Goal: Find specific page/section: Find specific page/section

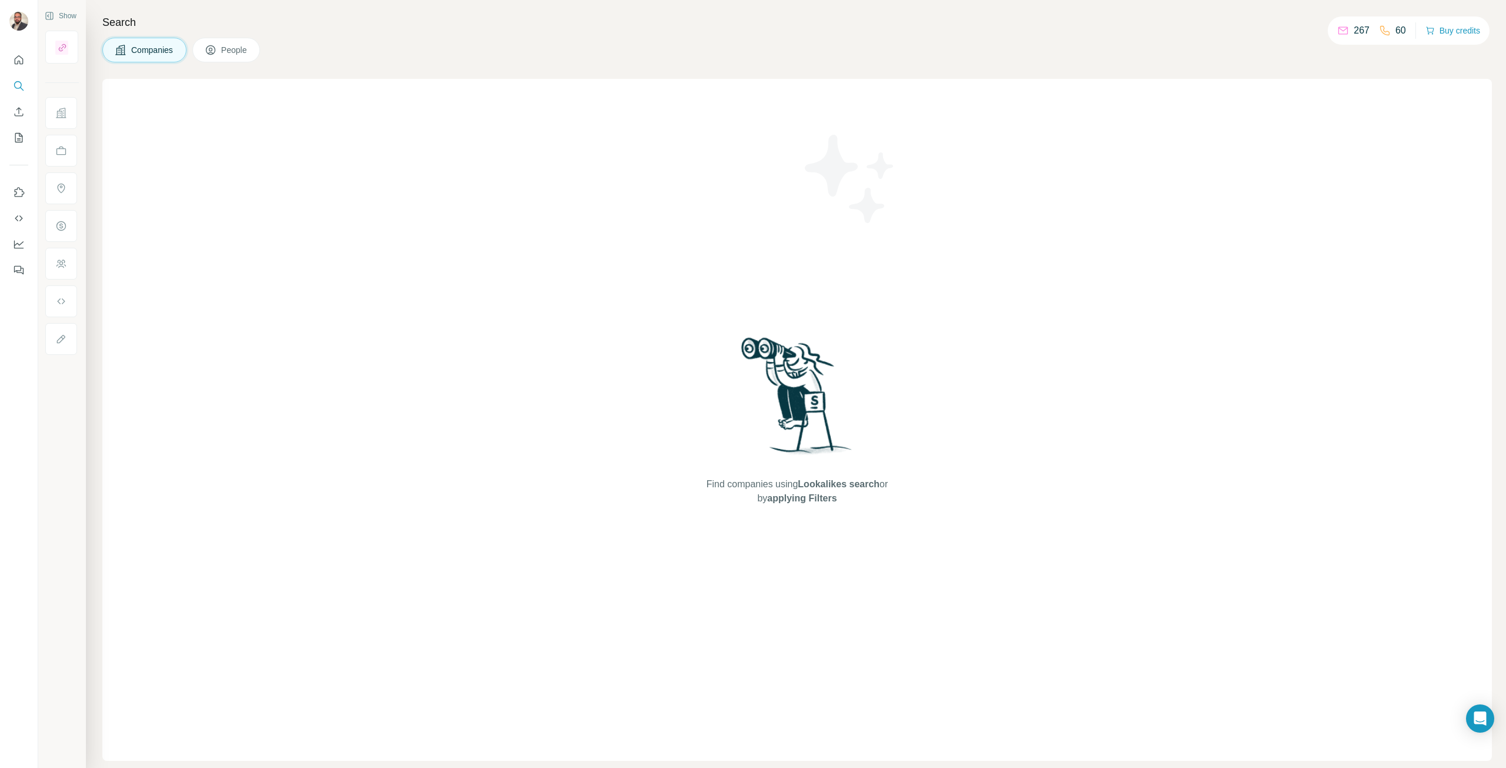
click at [152, 48] on span "Companies" at bounding box center [152, 50] width 43 height 12
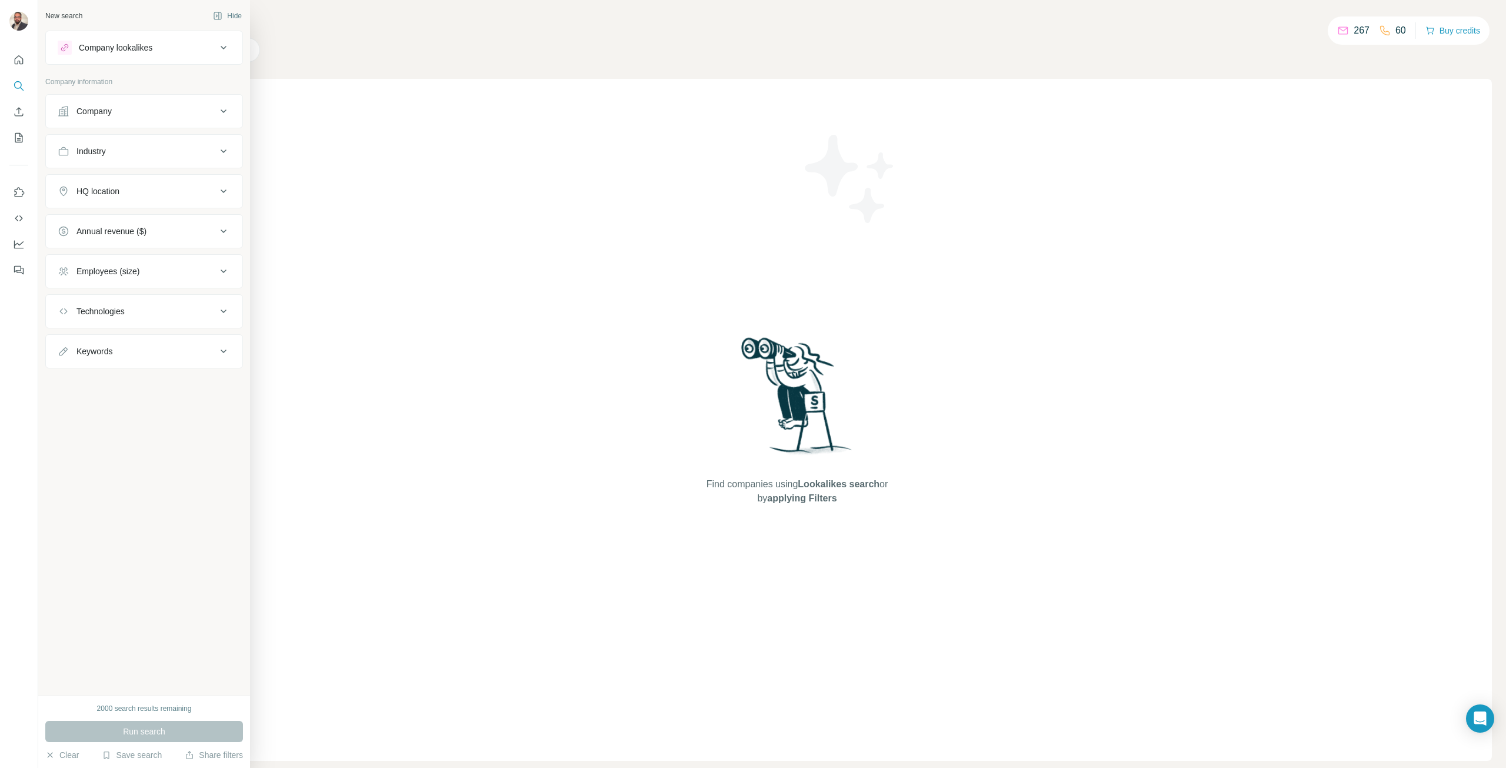
click at [225, 108] on icon at bounding box center [223, 111] width 14 height 14
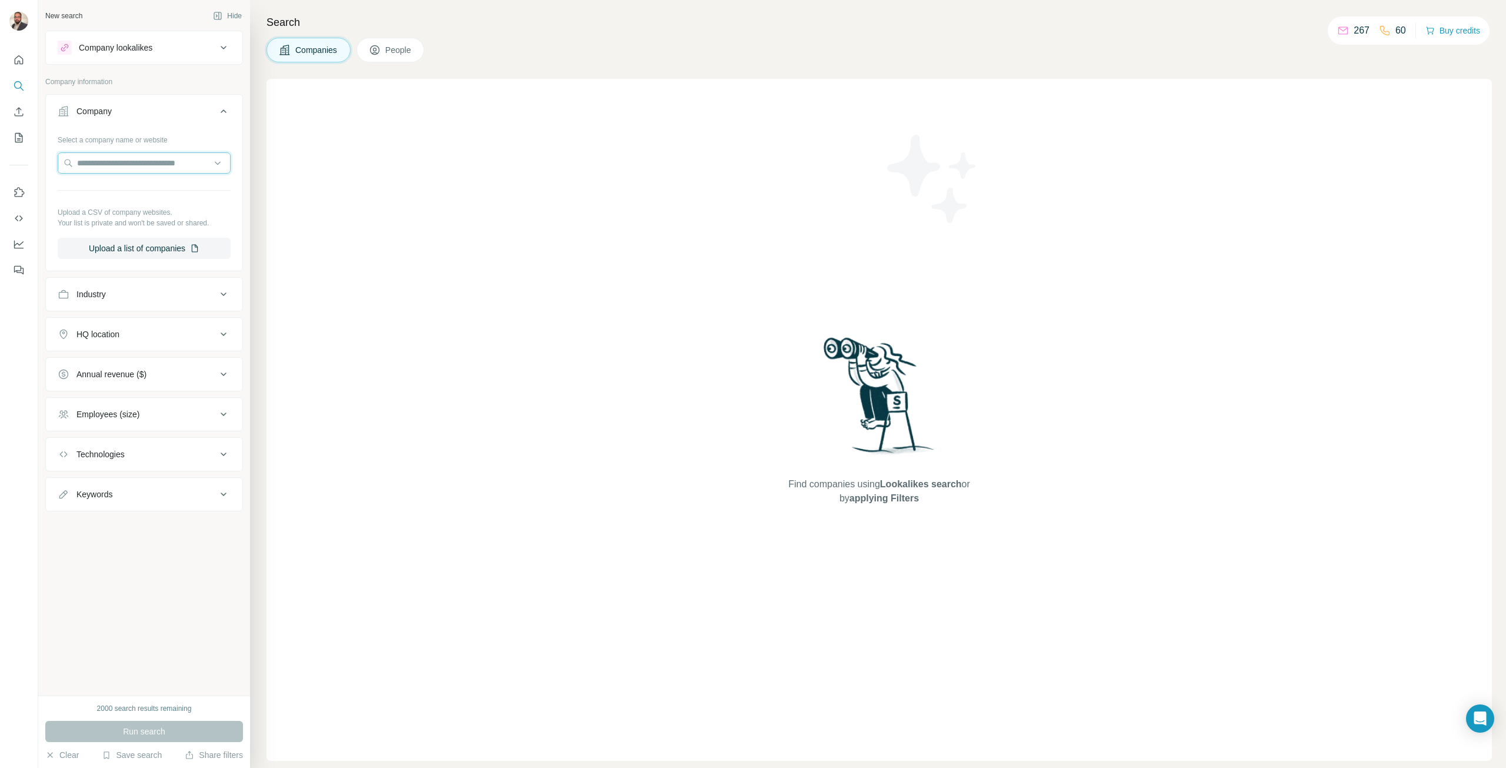
click at [144, 164] on input "text" at bounding box center [144, 162] width 173 height 21
type input "***"
click at [142, 255] on div "Eis [DOMAIN_NAME]" at bounding box center [144, 258] width 167 height 32
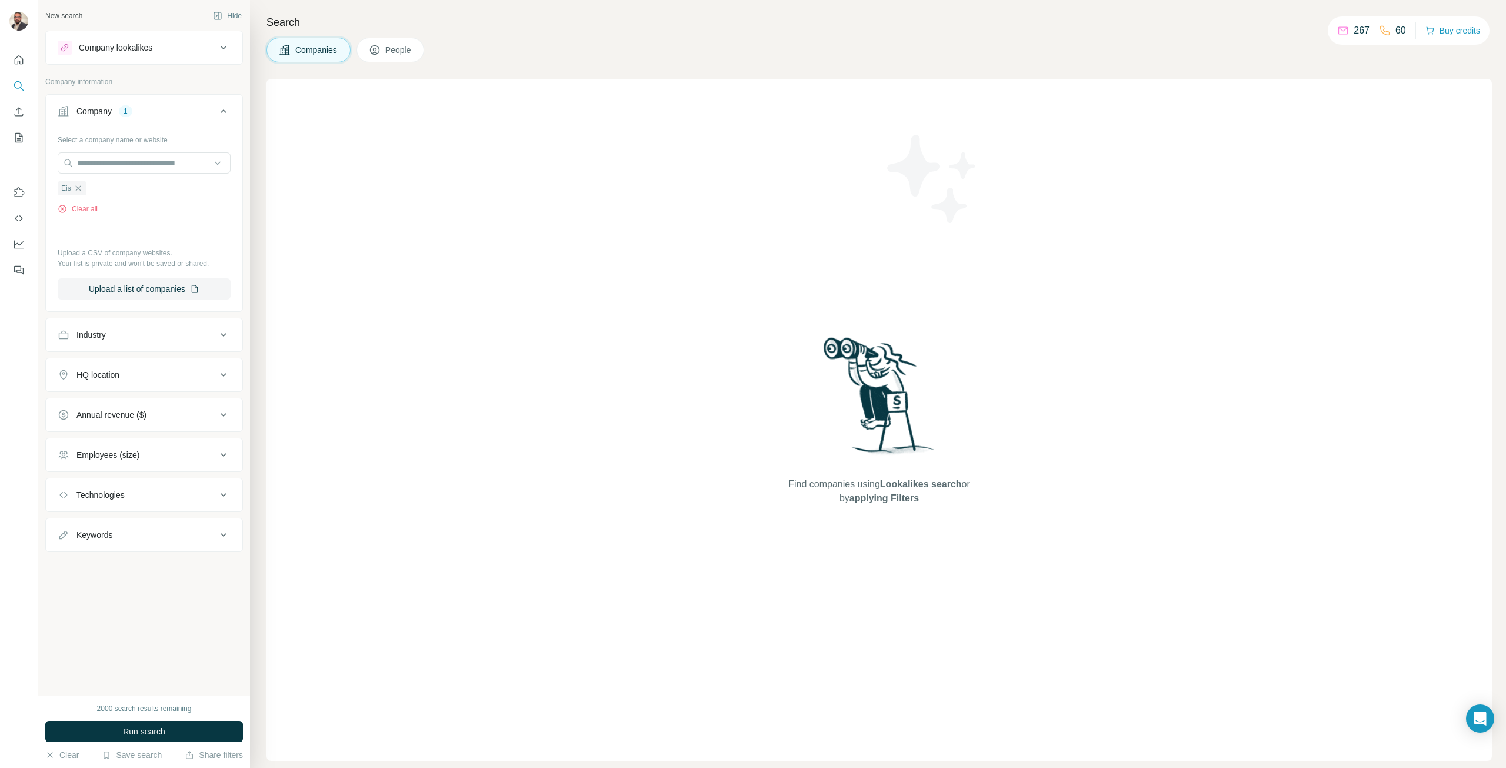
click at [169, 731] on button "Run search" at bounding box center [144, 731] width 198 height 21
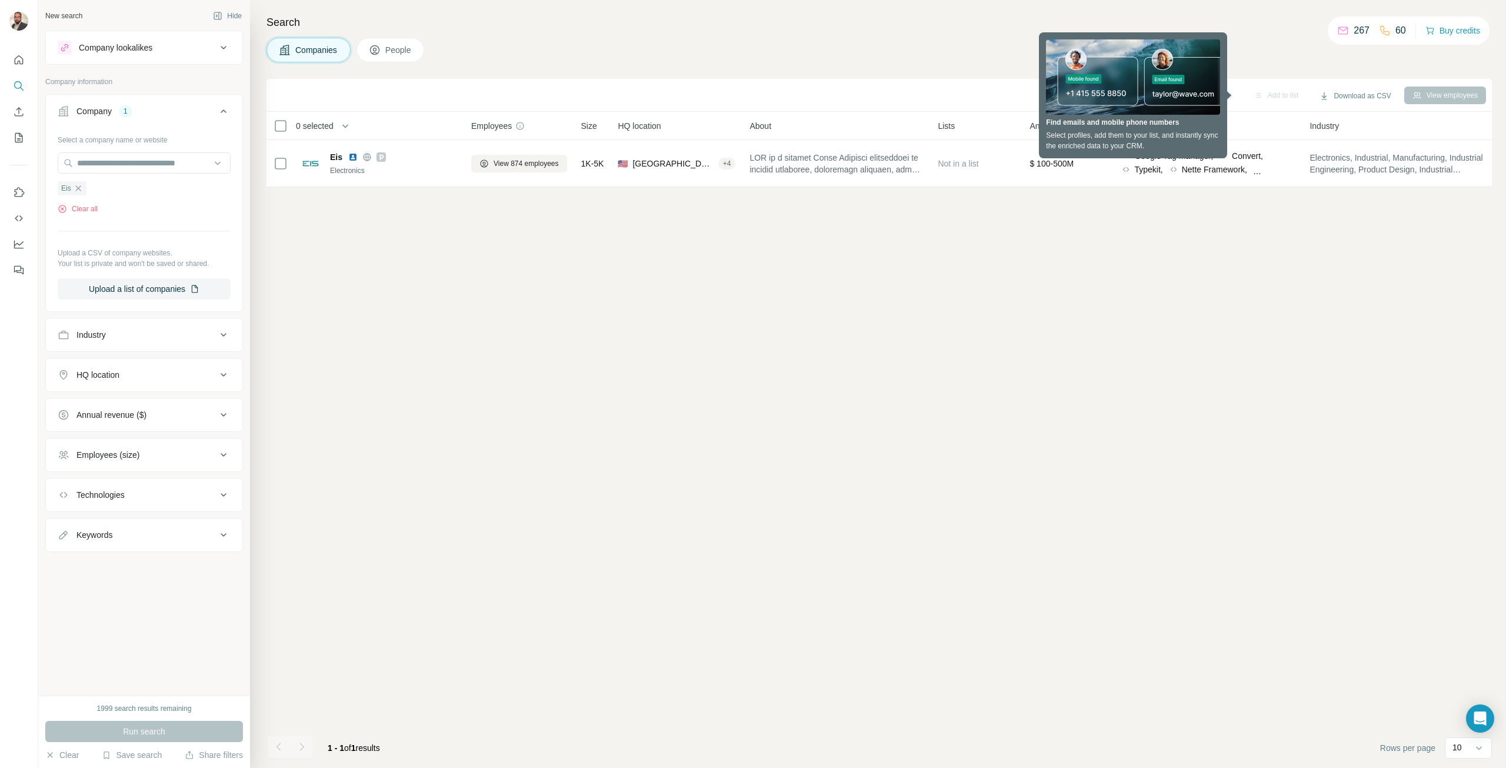
click at [215, 334] on div "Industry" at bounding box center [137, 335] width 159 height 12
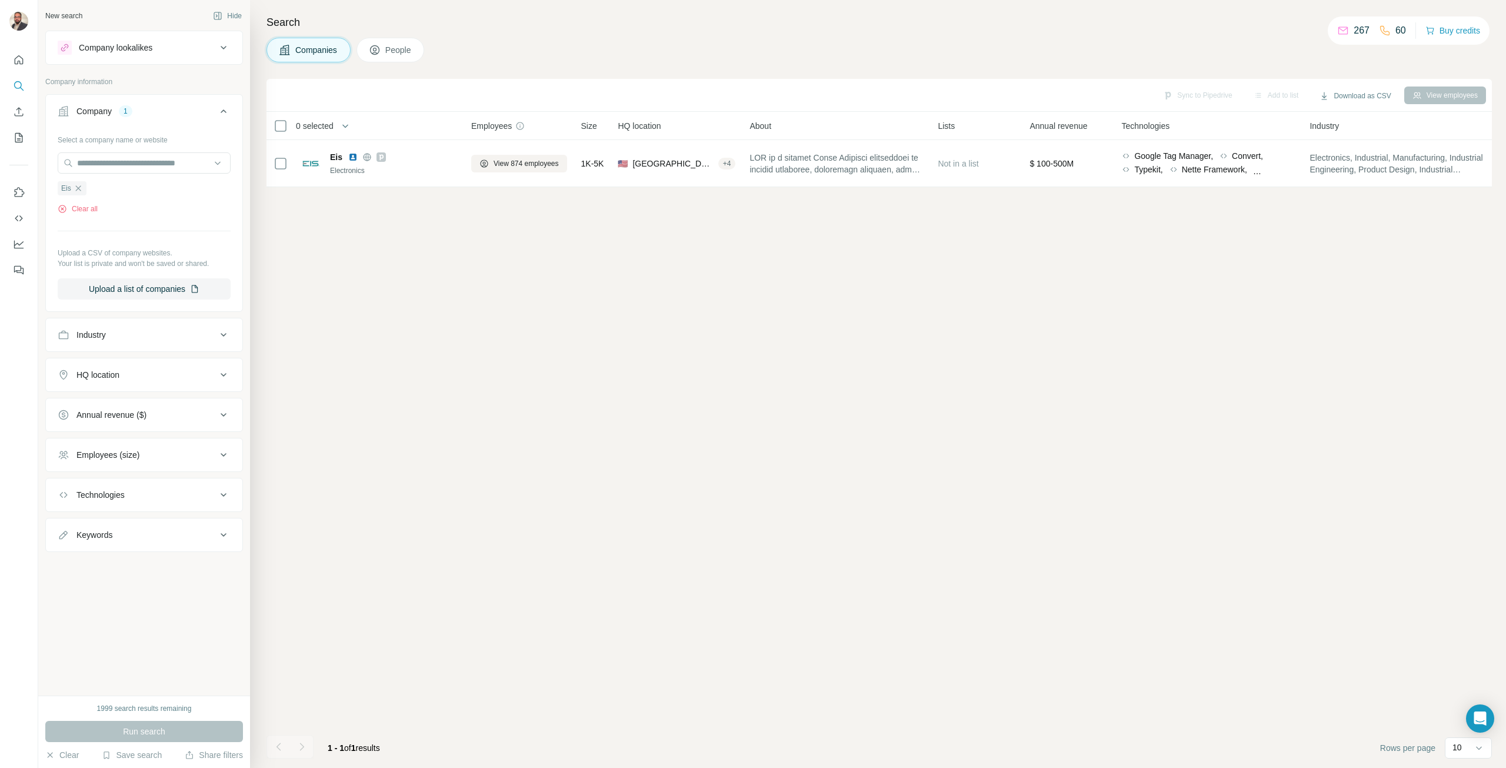
click at [517, 162] on span "View 874 employees" at bounding box center [526, 163] width 65 height 11
